Goal: Information Seeking & Learning: Find specific page/section

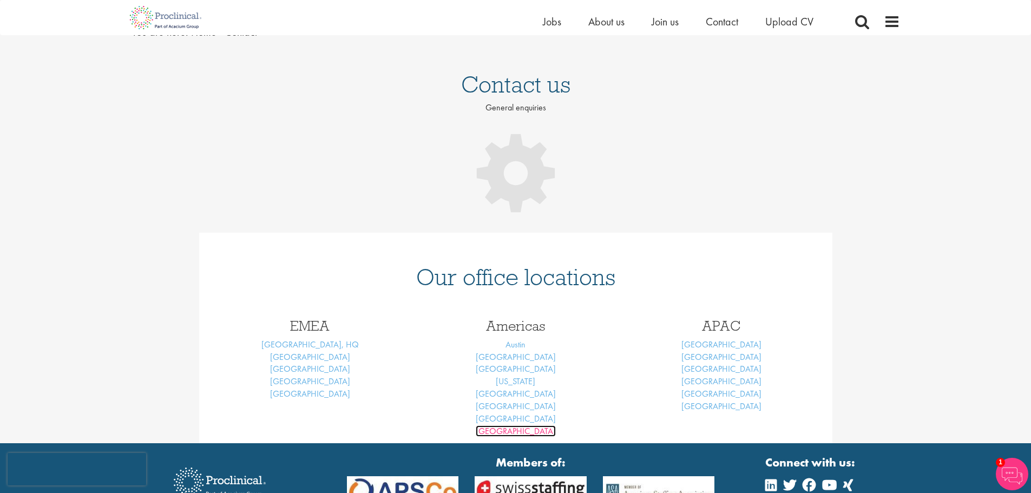
click at [522, 433] on link "Vancouver" at bounding box center [516, 430] width 80 height 11
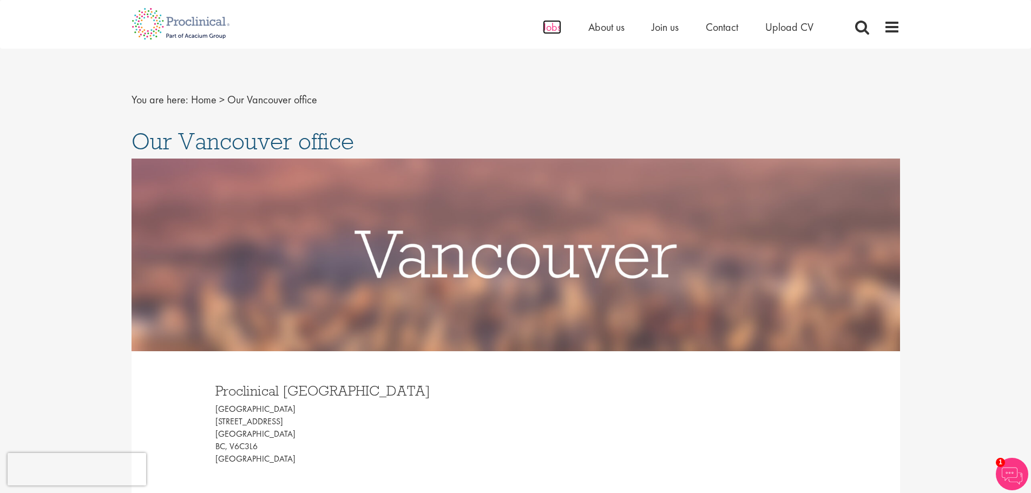
click at [557, 25] on span "Jobs" at bounding box center [552, 27] width 18 height 14
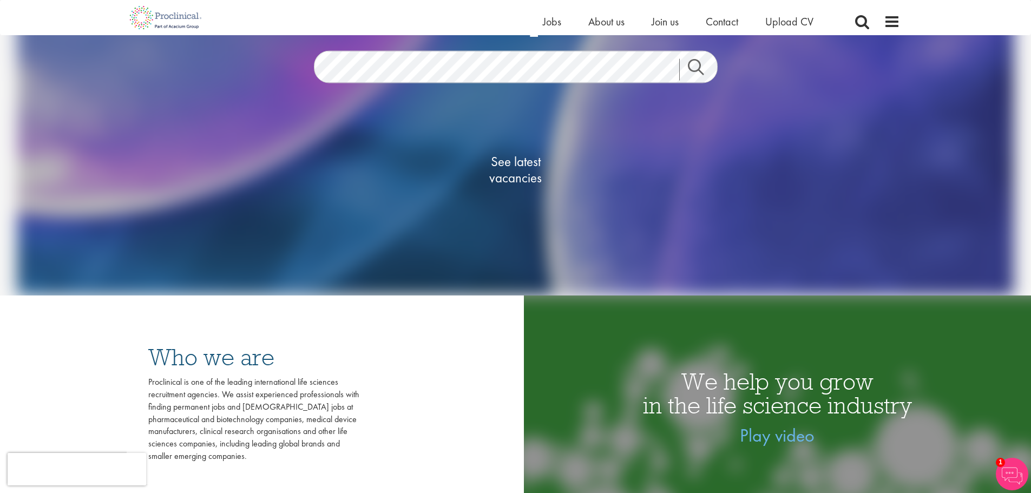
scroll to position [108, 0]
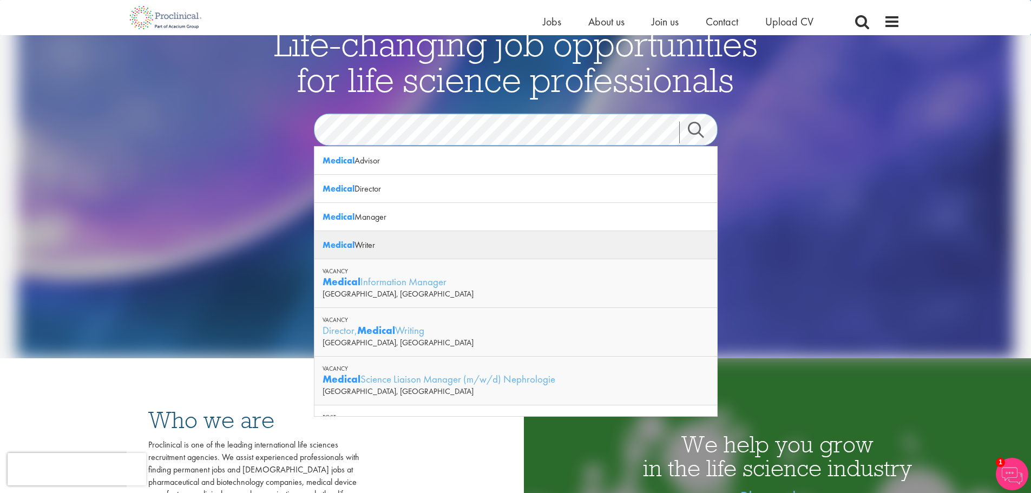
scroll to position [54, 0]
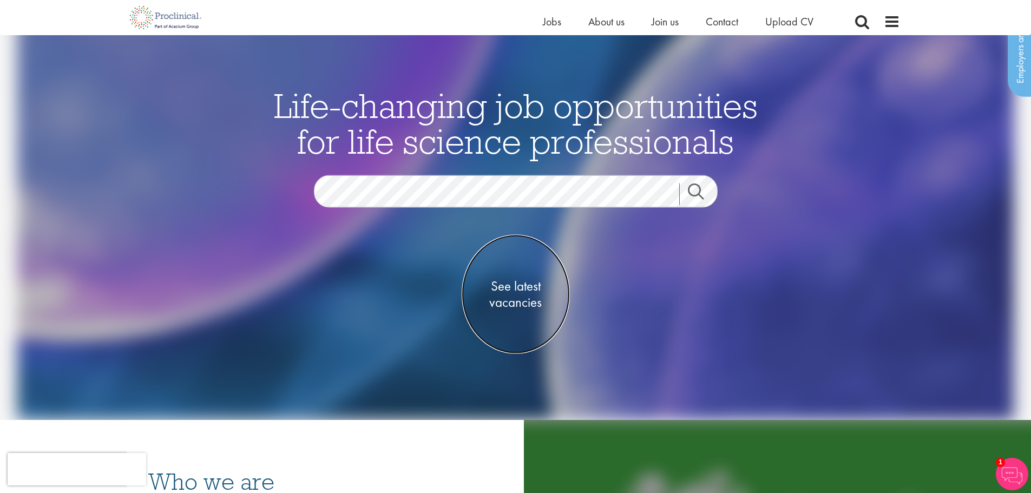
click at [513, 288] on span "See latest vacancies" at bounding box center [516, 294] width 108 height 32
